Goal: Task Accomplishment & Management: Complete application form

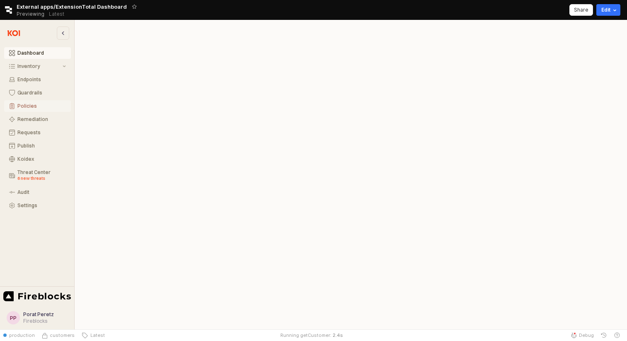
click at [31, 102] on button "Policies" at bounding box center [37, 106] width 67 height 12
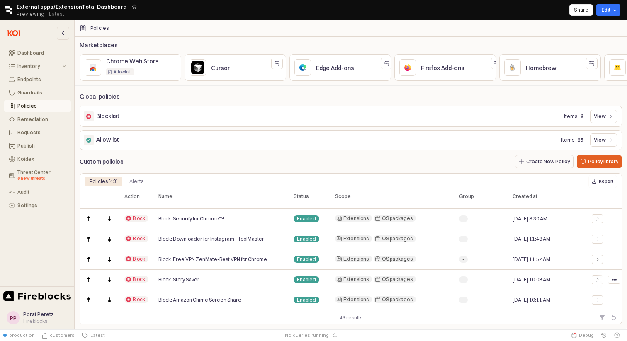
scroll to position [160, 1]
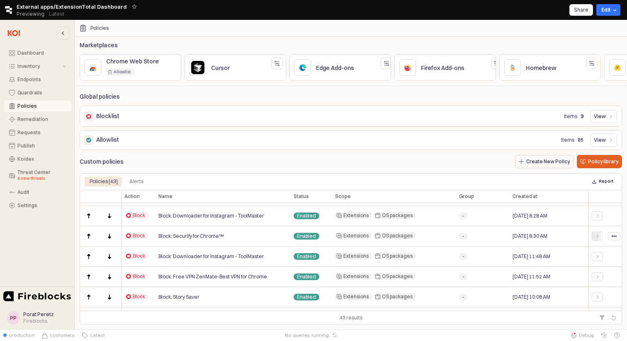
click at [598, 234] on icon "App Body" at bounding box center [597, 236] width 5 height 5
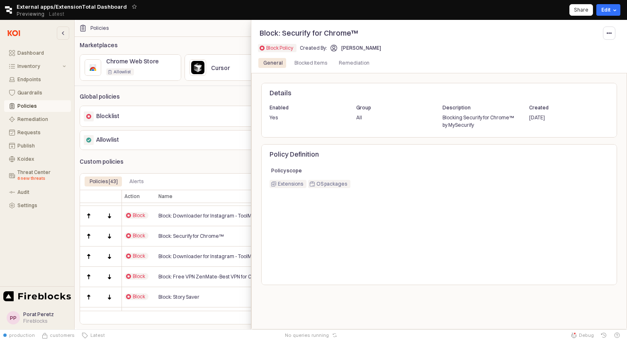
click at [215, 147] on div at bounding box center [313, 175] width 627 height 310
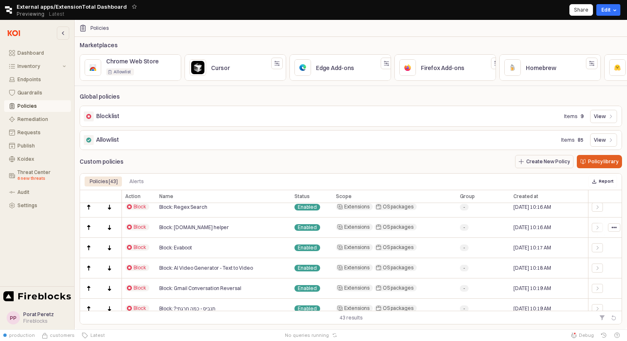
scroll to position [436, 0]
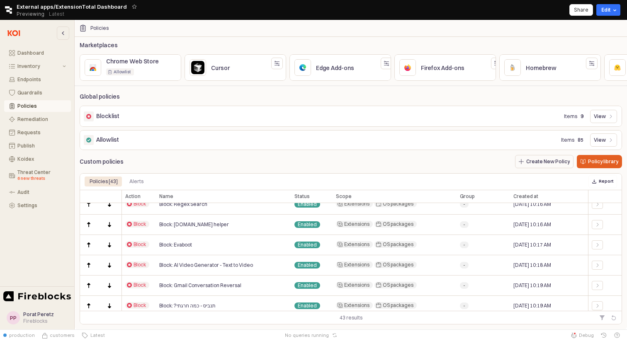
click at [192, 66] on circle "App Body" at bounding box center [192, 65] width 1 height 1
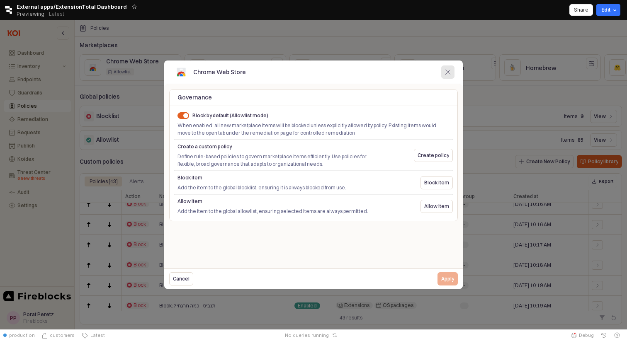
click at [448, 71] on icon "Close" at bounding box center [447, 72] width 5 height 5
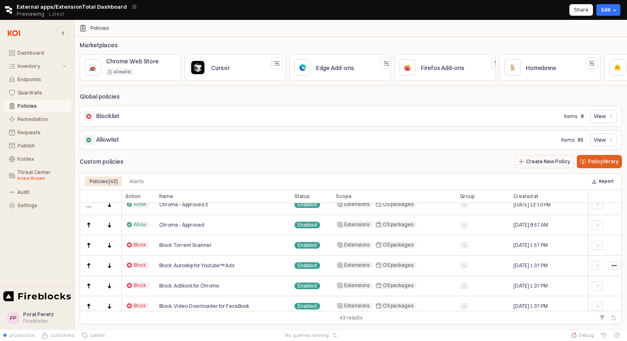
scroll to position [0, 0]
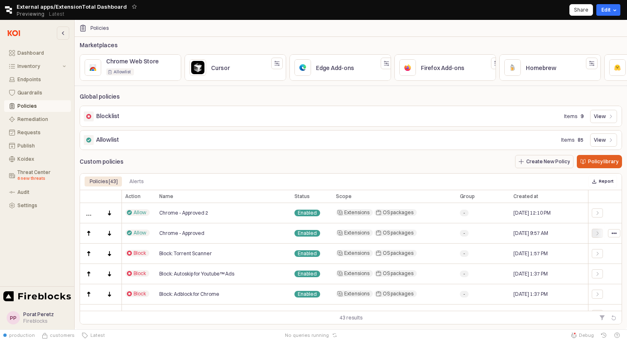
click at [598, 234] on icon "App Body" at bounding box center [597, 233] width 5 height 5
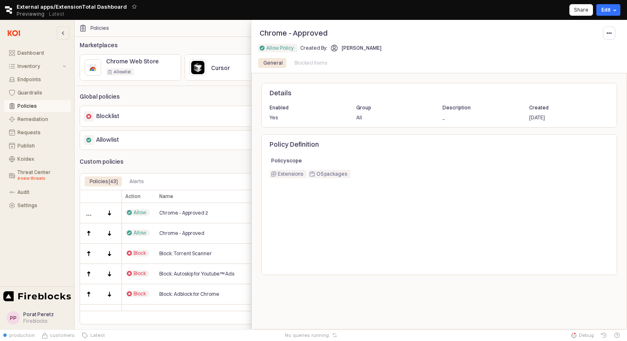
click at [187, 156] on div at bounding box center [313, 175] width 627 height 310
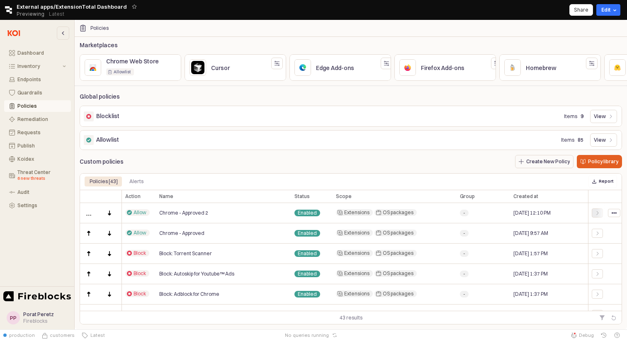
click at [598, 212] on icon "App Body" at bounding box center [597, 213] width 5 height 5
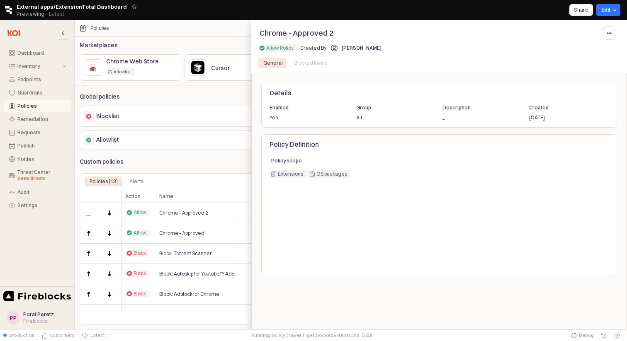
click at [202, 163] on div at bounding box center [313, 175] width 627 height 310
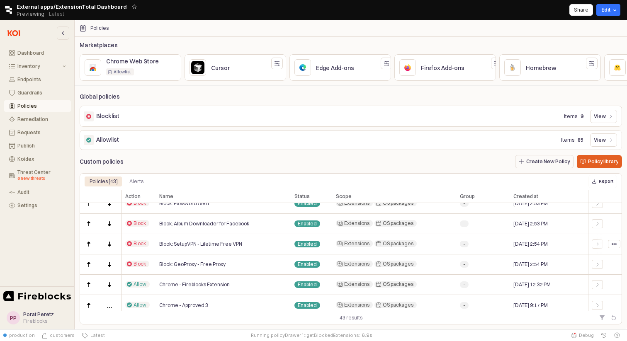
scroll to position [766, 0]
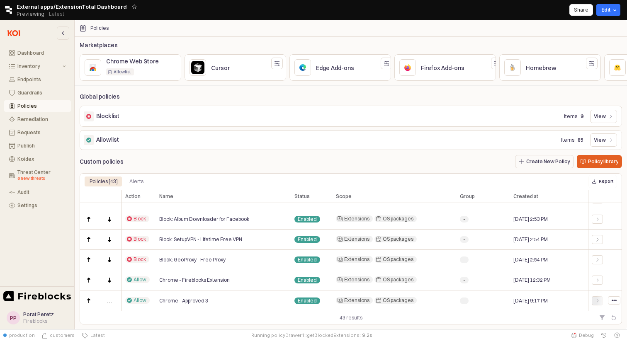
click at [600, 300] on div "App Body" at bounding box center [598, 301] width 8 height 5
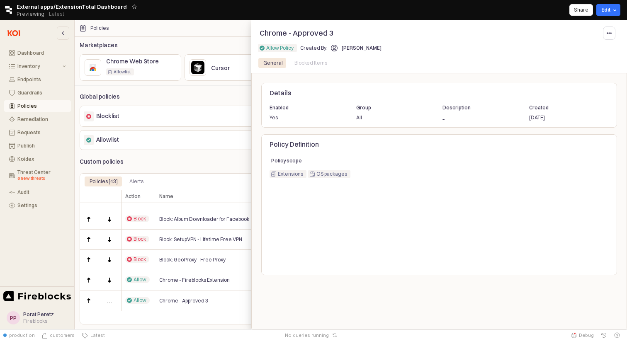
click at [235, 141] on div at bounding box center [313, 175] width 627 height 310
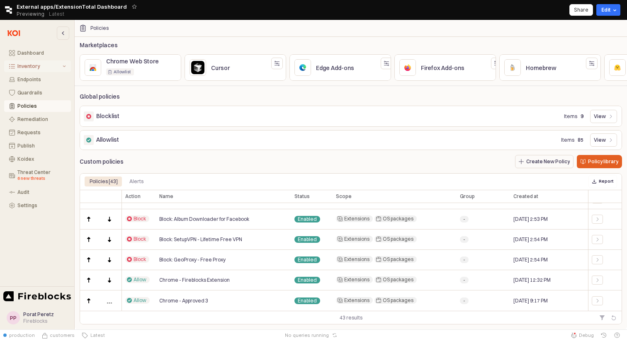
click at [54, 69] on button "Inventory" at bounding box center [37, 67] width 67 height 12
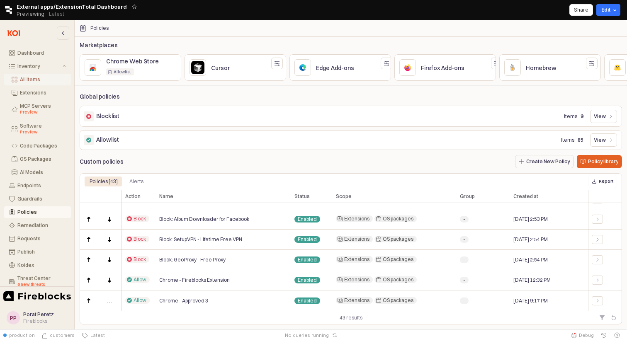
click at [45, 81] on div "All Items" at bounding box center [43, 80] width 46 height 6
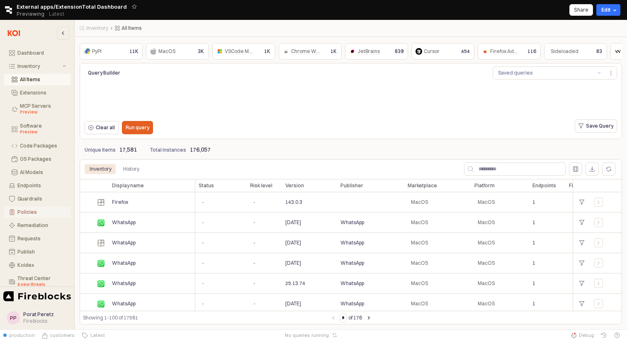
click at [26, 207] on button "Policies" at bounding box center [37, 213] width 67 height 12
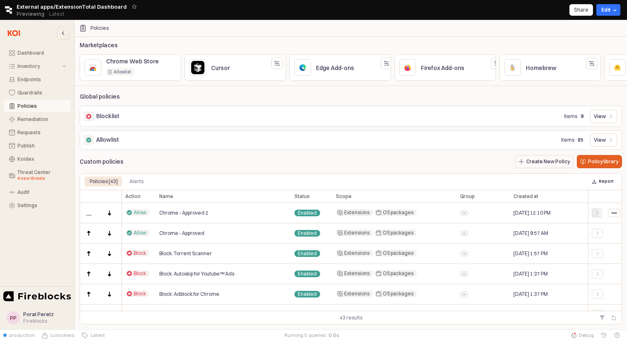
click at [596, 213] on icon "App Body" at bounding box center [597, 213] width 5 height 5
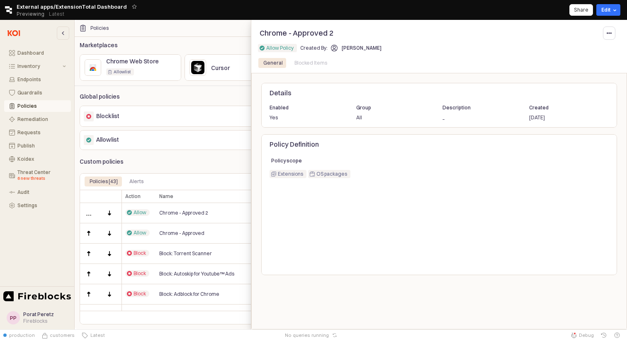
click at [161, 152] on div at bounding box center [313, 175] width 627 height 310
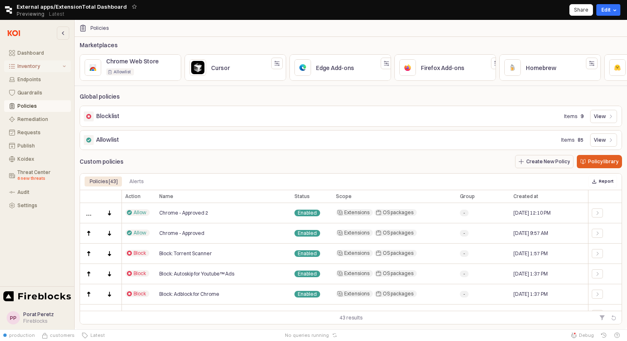
click at [36, 67] on div "Inventory" at bounding box center [39, 66] width 44 height 6
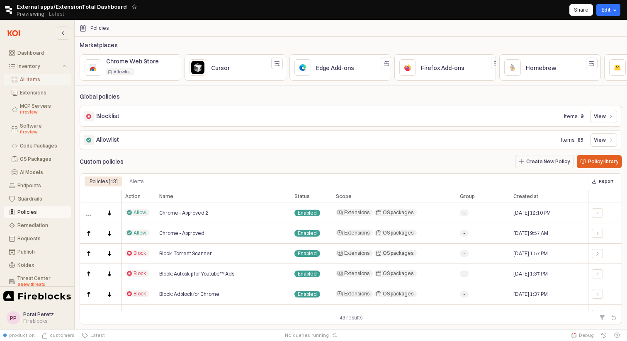
click at [36, 78] on div "All Items" at bounding box center [43, 80] width 46 height 6
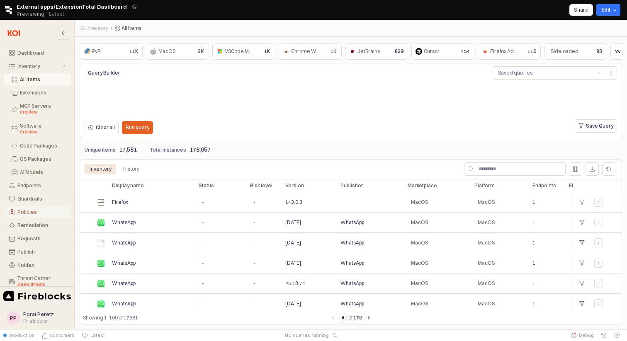
click at [36, 209] on div "Policies" at bounding box center [41, 212] width 49 height 6
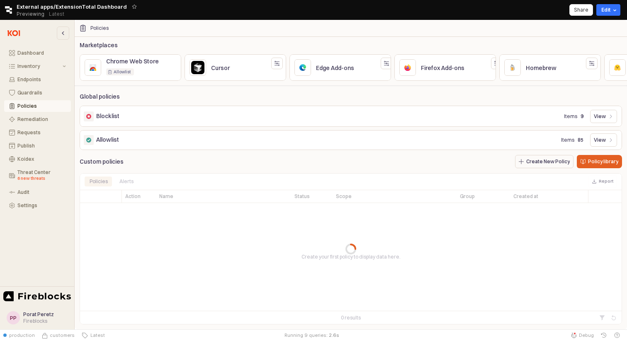
click at [186, 63] on div "App Body" at bounding box center [191, 63] width 11 height 11
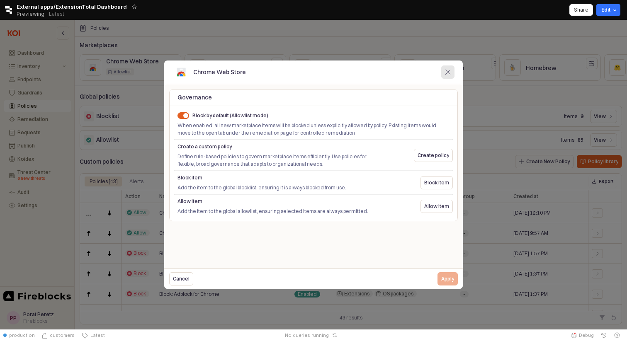
click at [443, 73] on div "Close" at bounding box center [448, 72] width 12 height 12
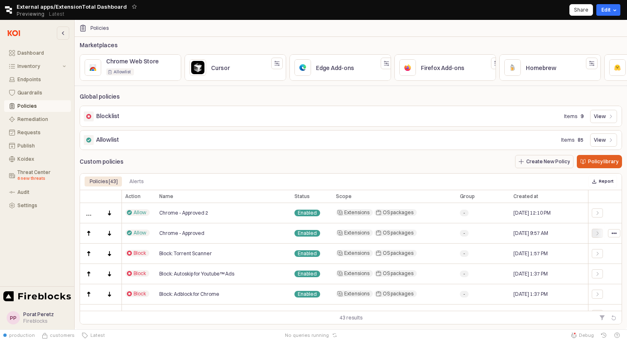
click at [602, 233] on div "App Body" at bounding box center [597, 233] width 11 height 9
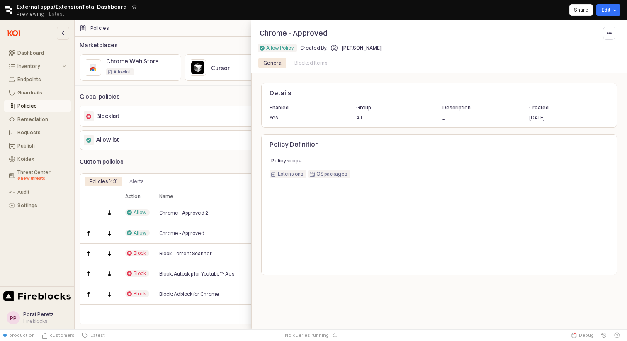
click at [206, 153] on div at bounding box center [313, 175] width 627 height 310
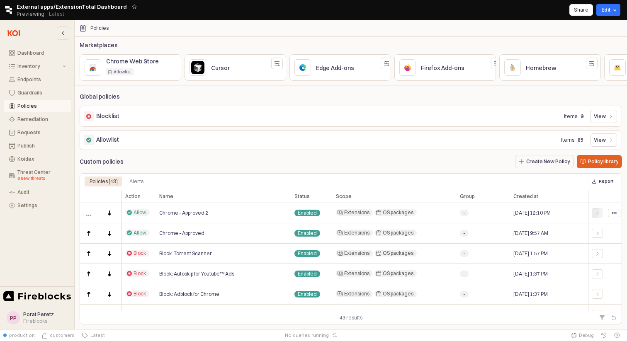
click at [598, 212] on icon "App Body" at bounding box center [597, 213] width 5 height 5
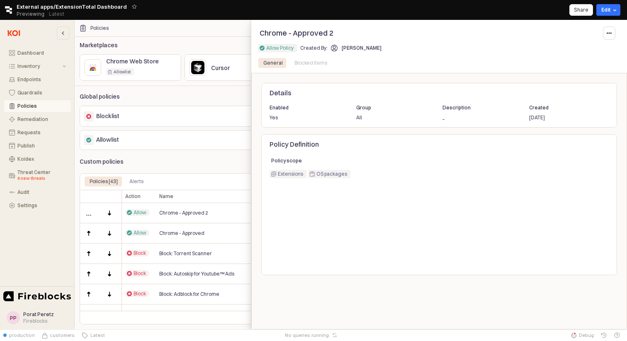
click at [172, 63] on div at bounding box center [313, 175] width 627 height 310
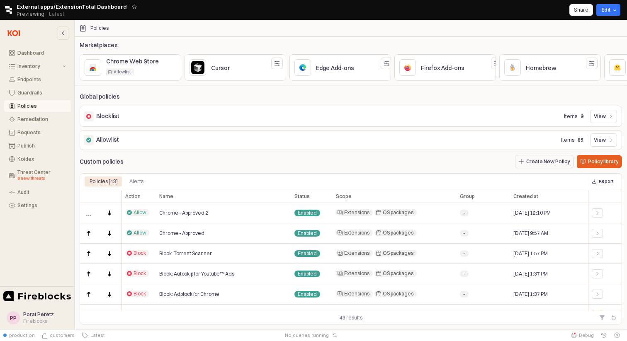
click at [189, 65] on icon "App Body" at bounding box center [191, 63] width 5 height 5
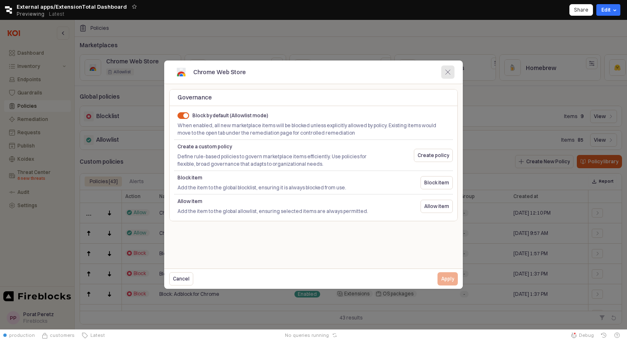
click at [448, 74] on icon "Close" at bounding box center [447, 72] width 5 height 5
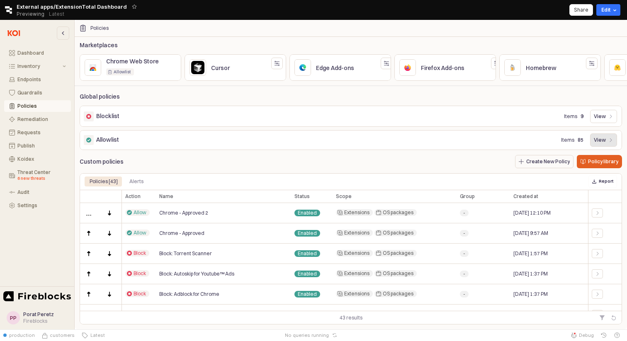
click at [599, 139] on p "View" at bounding box center [600, 140] width 12 height 7
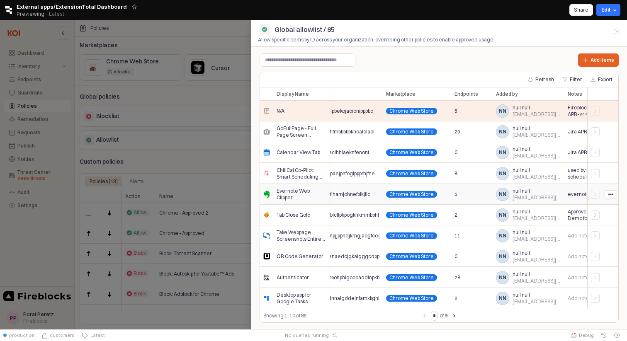
scroll to position [0, 145]
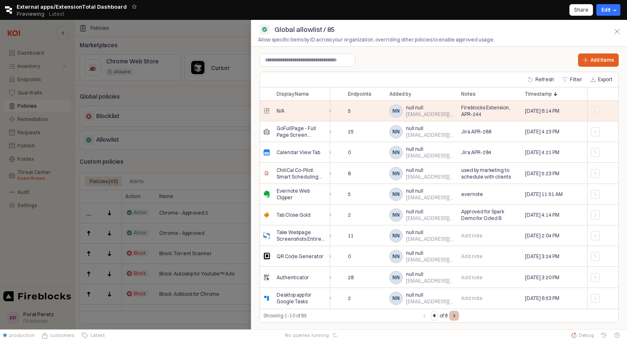
click at [458, 316] on button "Next page" at bounding box center [454, 316] width 10 height 10
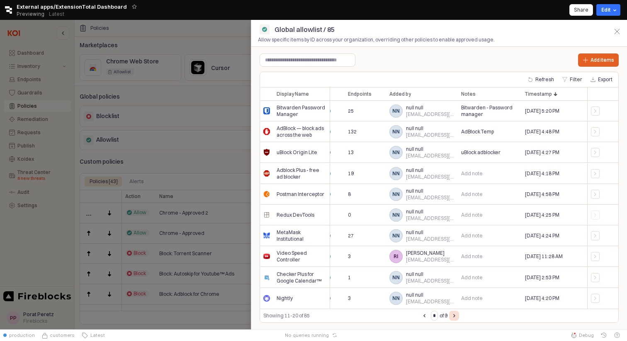
click at [458, 316] on button "Next page" at bounding box center [454, 316] width 10 height 10
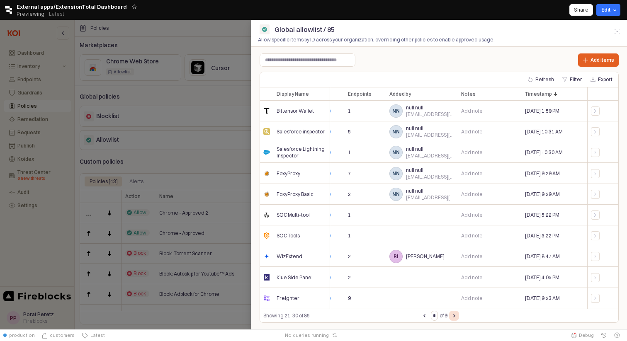
click at [458, 316] on button "Next page" at bounding box center [454, 316] width 10 height 10
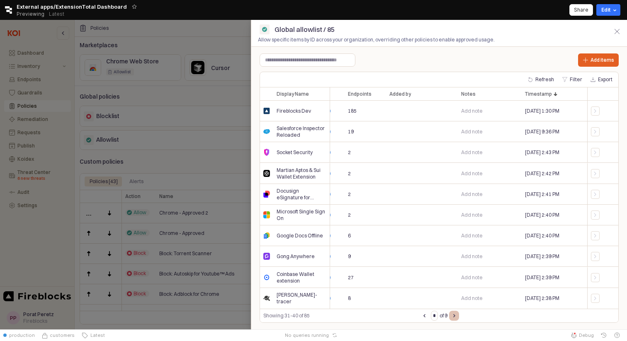
click at [458, 316] on button "Next page" at bounding box center [454, 316] width 10 height 10
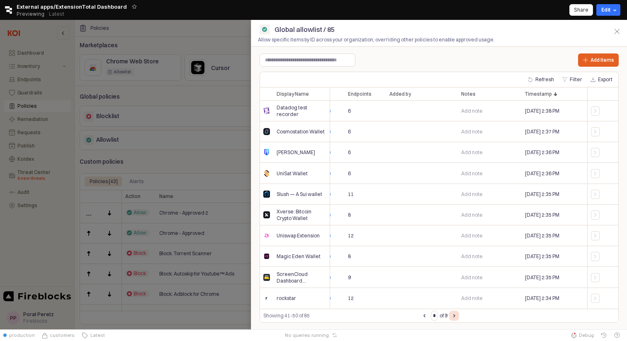
click at [458, 316] on button "Next page" at bounding box center [454, 316] width 10 height 10
type input "*"
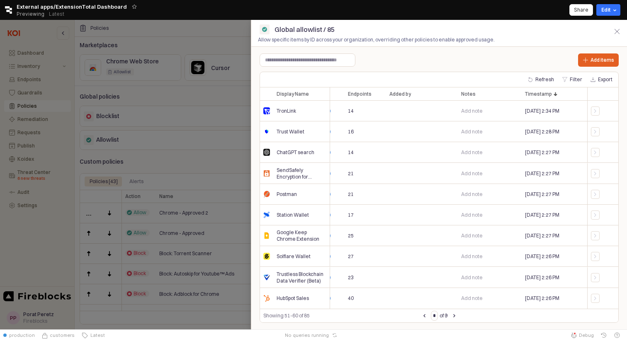
click at [225, 156] on div at bounding box center [313, 175] width 627 height 310
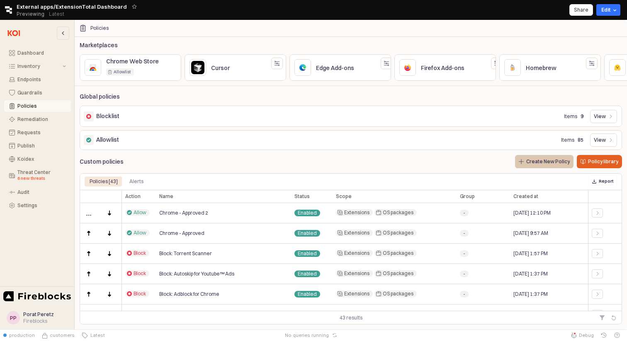
click at [555, 161] on p "Create New Policy" at bounding box center [548, 161] width 44 height 7
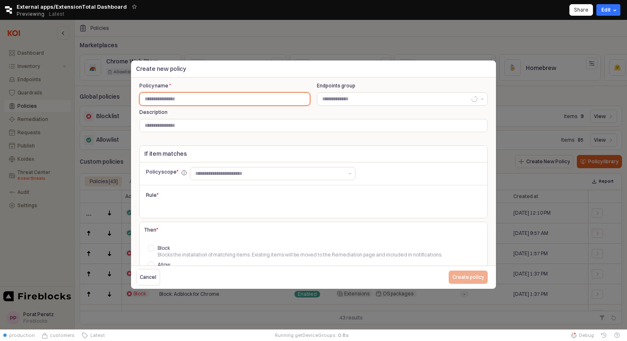
scroll to position [0, 0]
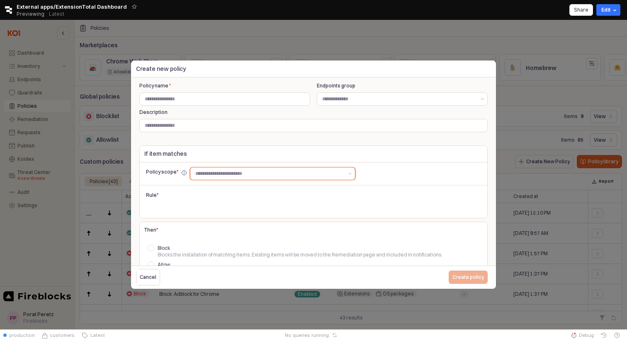
click at [270, 168] on div at bounding box center [267, 174] width 155 height 12
click at [235, 199] on div "IDE’s, browsers, productivity tools" at bounding box center [271, 197] width 143 height 7
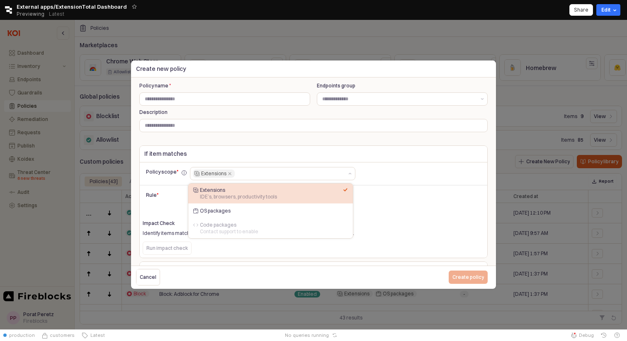
click at [164, 187] on div at bounding box center [313, 186] width 348 height 3
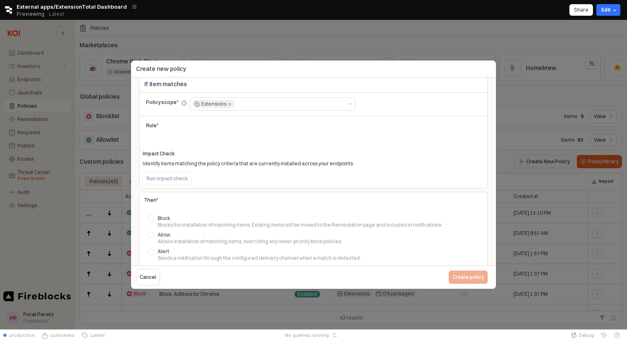
scroll to position [80, 0]
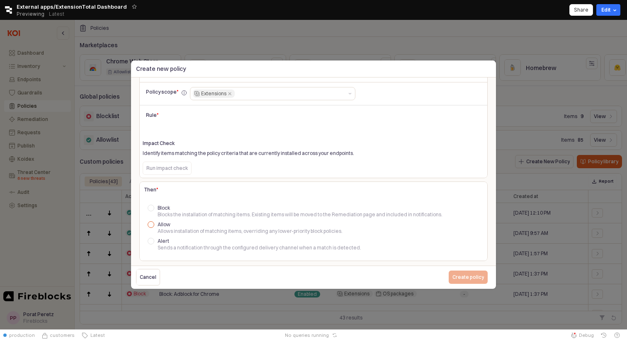
click at [151, 227] on div at bounding box center [151, 224] width 7 height 7
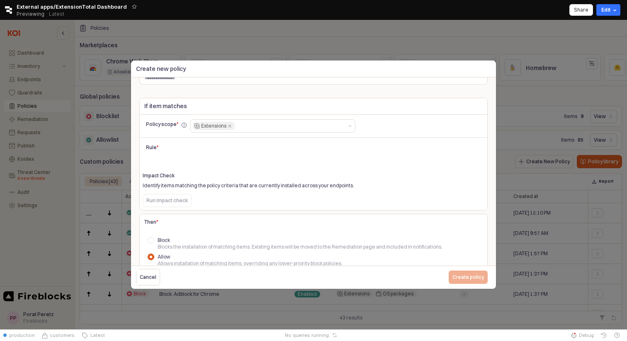
scroll to position [0, 0]
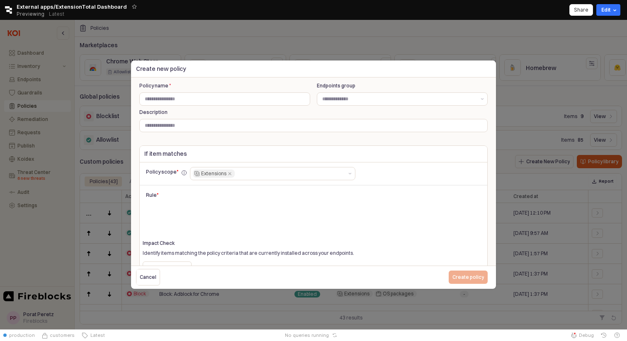
click at [525, 86] on div at bounding box center [313, 175] width 627 height 310
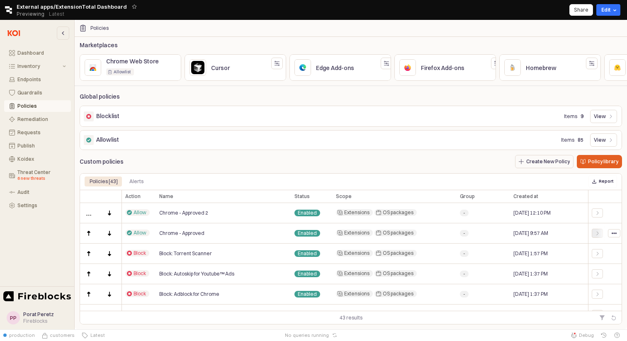
click at [596, 234] on icon "App Body" at bounding box center [597, 233] width 5 height 5
click at [557, 162] on p "Create New Policy" at bounding box center [548, 161] width 44 height 7
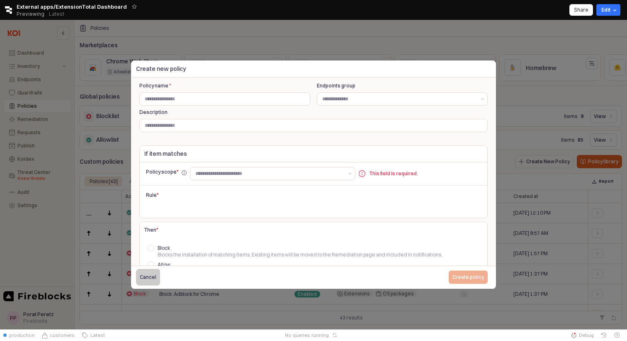
click at [155, 275] on p "Cancel" at bounding box center [148, 277] width 17 height 7
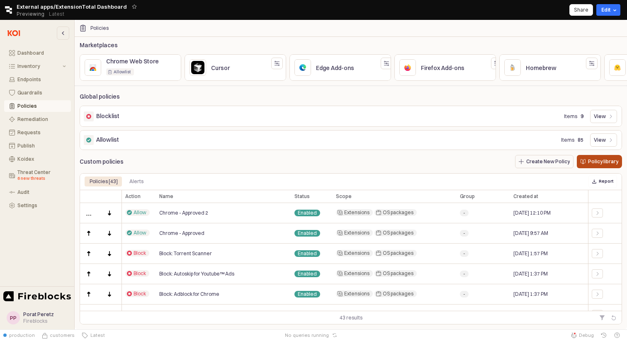
click at [588, 160] on div "Policy library" at bounding box center [600, 162] width 38 height 12
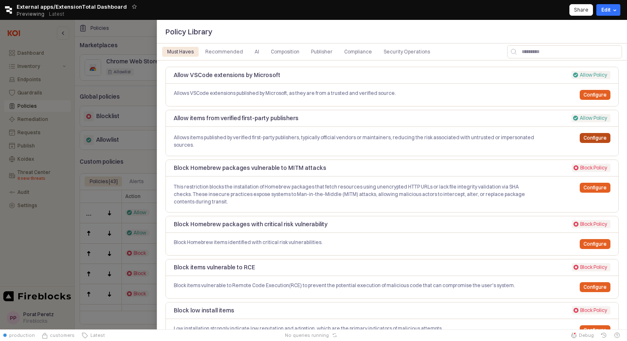
click at [591, 138] on p "Configure" at bounding box center [595, 138] width 23 height 7
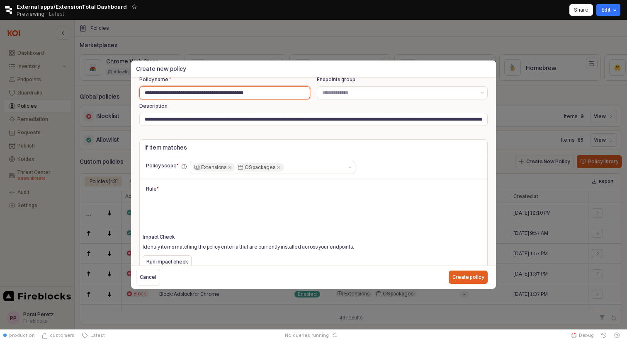
scroll to position [10, 0]
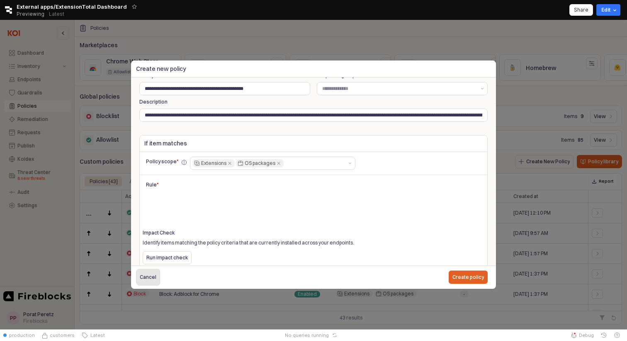
click at [154, 277] on p "Cancel" at bounding box center [148, 277] width 17 height 7
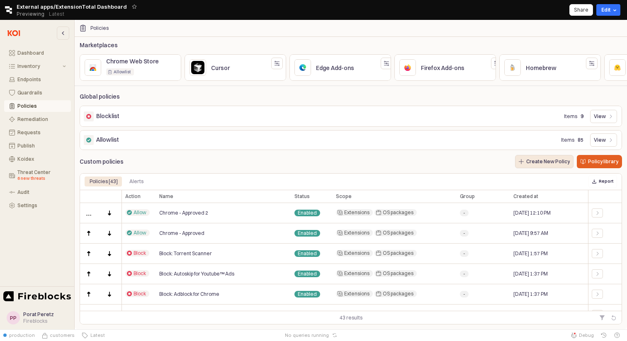
click at [556, 165] on p "Create New Policy" at bounding box center [548, 161] width 44 height 7
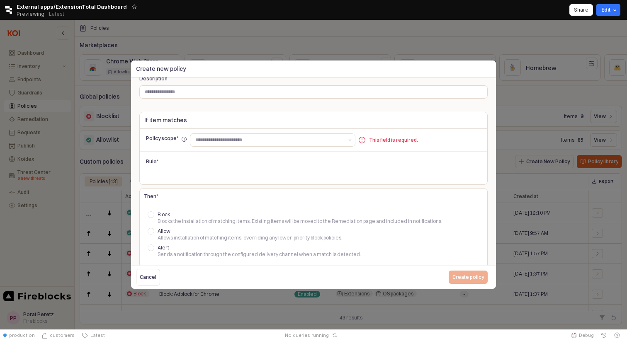
scroll to position [37, 0]
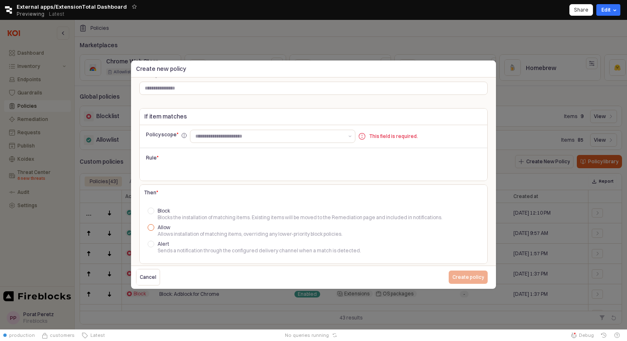
click at [151, 229] on div at bounding box center [151, 227] width 7 height 7
click at [226, 131] on div at bounding box center [267, 136] width 155 height 12
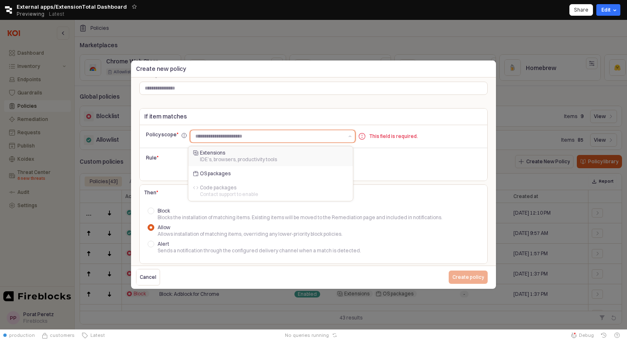
click at [212, 157] on div "IDE’s, browsers, productivity tools" at bounding box center [271, 159] width 143 height 7
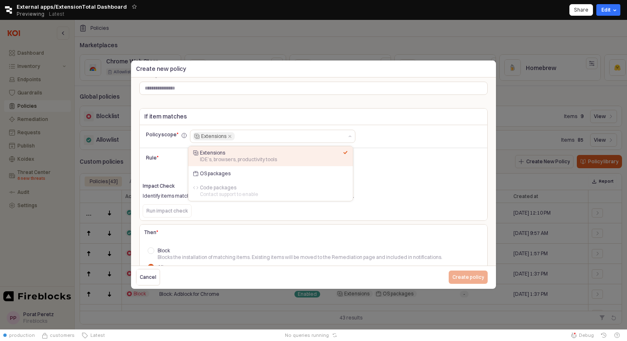
click at [224, 212] on div "Run impact check" at bounding box center [182, 211] width 87 height 20
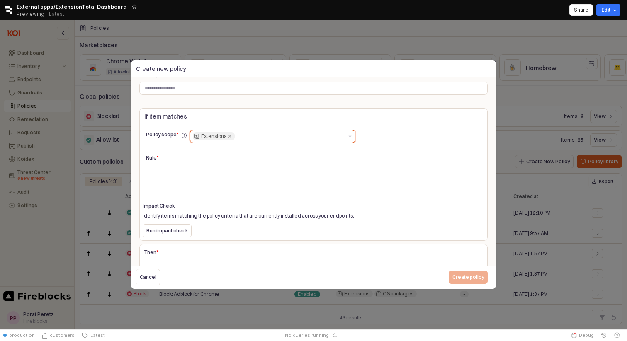
click at [263, 141] on div at bounding box center [290, 136] width 108 height 10
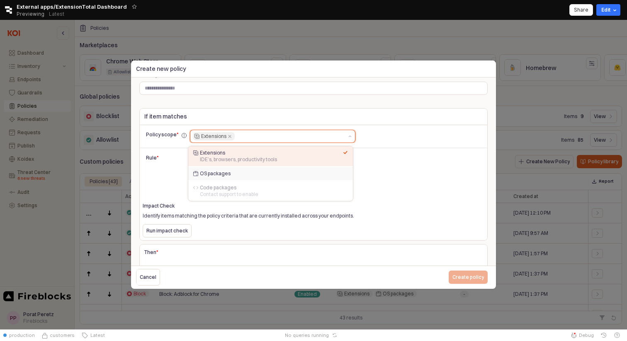
click at [233, 172] on div "OS packages" at bounding box center [271, 173] width 143 height 7
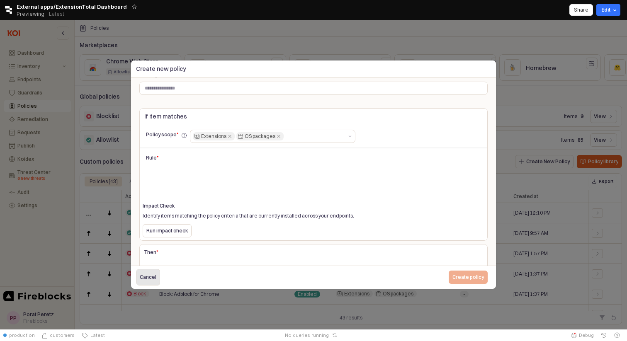
click at [140, 276] on p "Cancel" at bounding box center [148, 277] width 17 height 7
